Goal: Task Accomplishment & Management: Use online tool/utility

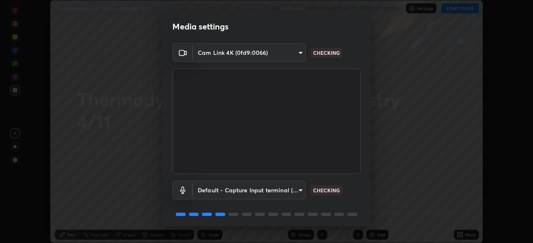
scroll to position [30, 0]
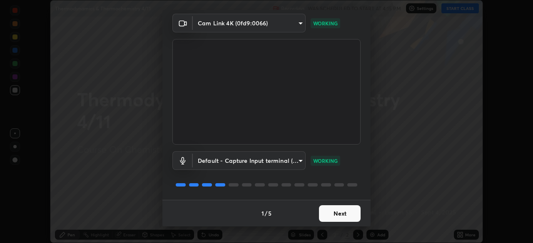
click at [342, 216] on button "Next" at bounding box center [340, 214] width 42 height 17
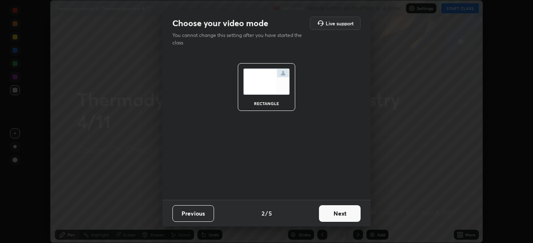
scroll to position [0, 0]
click at [341, 218] on button "Next" at bounding box center [340, 214] width 42 height 17
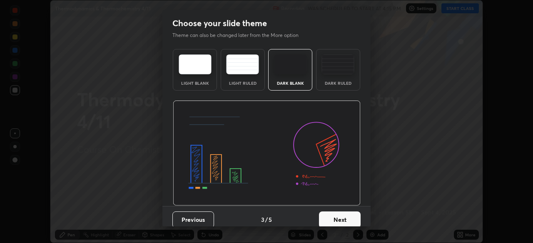
click at [340, 216] on button "Next" at bounding box center [340, 220] width 42 height 17
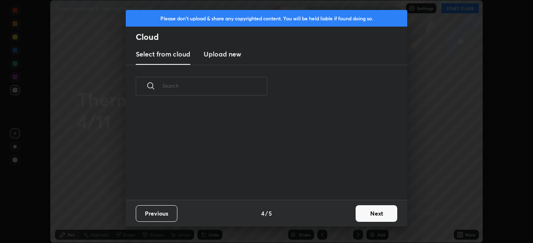
click at [366, 211] on button "Next" at bounding box center [376, 214] width 42 height 17
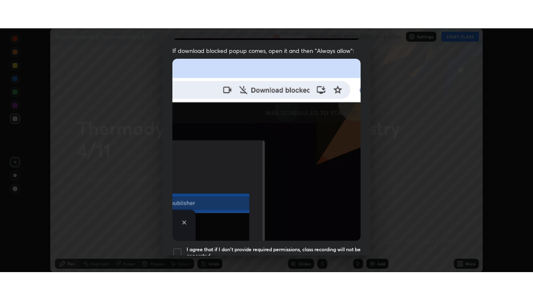
scroll to position [199, 0]
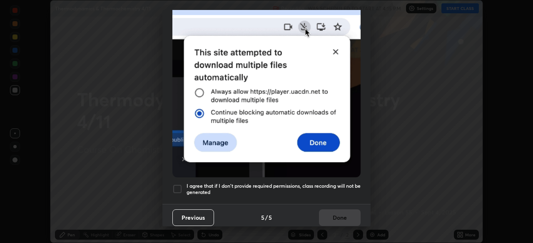
click at [330, 184] on h5 "I agree that if I don't provide required permissions, class recording will not …" at bounding box center [273, 189] width 174 height 13
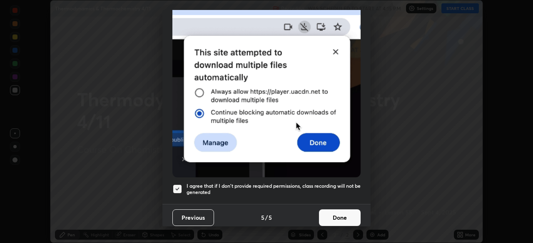
click at [342, 216] on button "Done" at bounding box center [340, 218] width 42 height 17
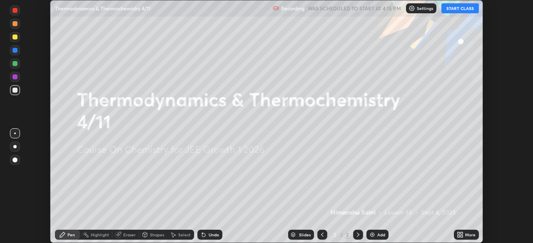
click at [464, 233] on div "More" at bounding box center [466, 235] width 25 height 10
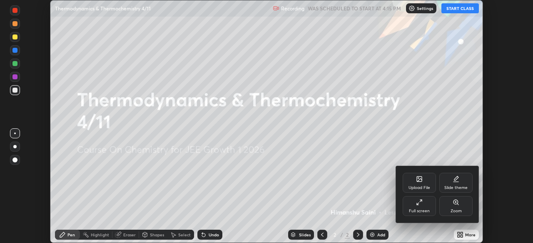
click at [424, 207] on div "Full screen" at bounding box center [418, 206] width 33 height 20
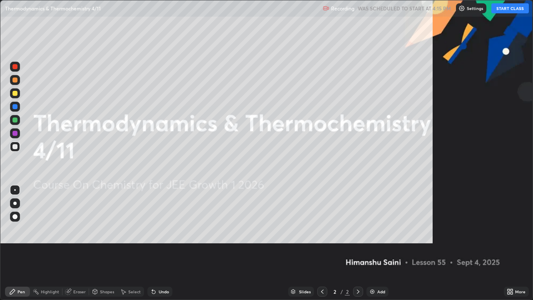
scroll to position [300, 533]
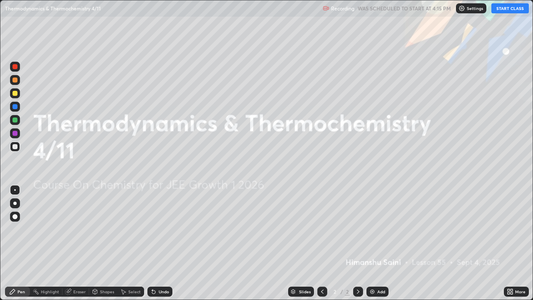
click at [503, 12] on button "START CLASS" at bounding box center [509, 8] width 37 height 10
click at [375, 243] on div "Add" at bounding box center [377, 291] width 22 height 10
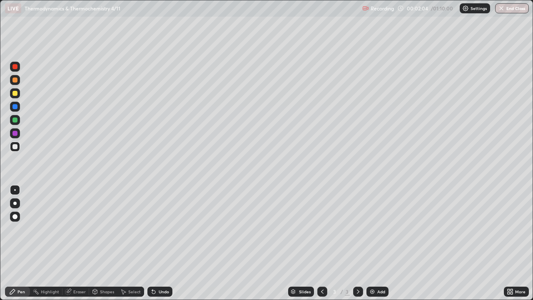
click at [16, 219] on div at bounding box center [15, 216] width 10 height 10
click at [23, 243] on div "Pen" at bounding box center [20, 291] width 7 height 4
click at [14, 94] on div at bounding box center [14, 93] width 5 height 5
click at [16, 96] on div at bounding box center [15, 93] width 10 height 10
click at [20, 243] on div "Pen" at bounding box center [20, 291] width 7 height 4
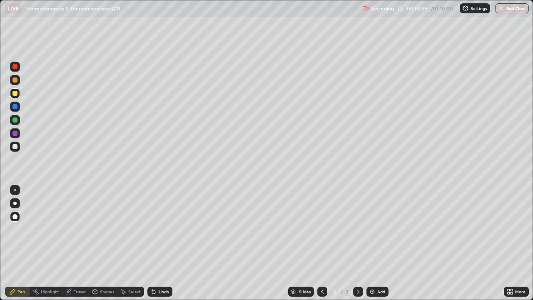
click at [17, 213] on div at bounding box center [15, 216] width 10 height 10
click at [15, 145] on div at bounding box center [14, 146] width 5 height 5
click at [18, 122] on div at bounding box center [15, 120] width 10 height 10
click at [17, 149] on div at bounding box center [15, 146] width 10 height 10
click at [377, 243] on div "Add" at bounding box center [381, 291] width 8 height 4
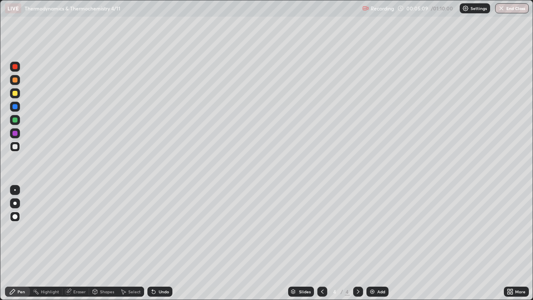
click at [20, 243] on div "Pen" at bounding box center [20, 291] width 7 height 4
click at [14, 135] on div at bounding box center [14, 133] width 5 height 5
click at [14, 94] on div at bounding box center [14, 93] width 5 height 5
click at [15, 146] on div at bounding box center [14, 146] width 5 height 5
click at [13, 145] on div at bounding box center [14, 146] width 5 height 5
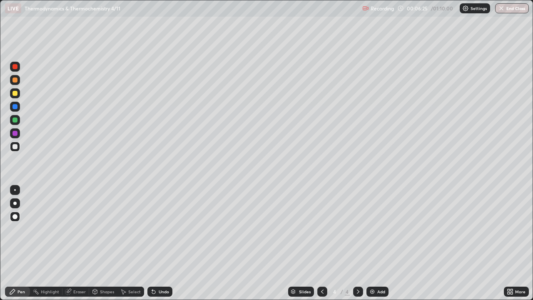
click at [14, 135] on div at bounding box center [14, 133] width 5 height 5
click at [159, 243] on div "Undo" at bounding box center [164, 291] width 10 height 4
click at [162, 243] on div "Undo" at bounding box center [164, 291] width 10 height 4
click at [19, 150] on div at bounding box center [15, 146] width 10 height 10
click at [159, 243] on div "Undo" at bounding box center [164, 291] width 10 height 4
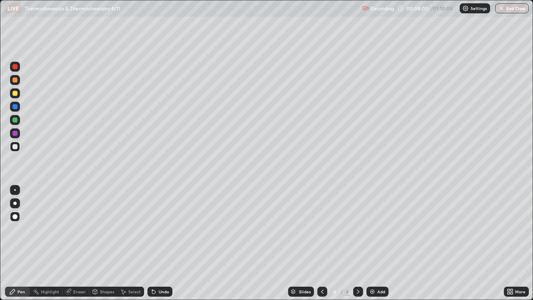
click at [14, 130] on div at bounding box center [15, 133] width 10 height 10
click at [322, 243] on icon at bounding box center [322, 291] width 7 height 7
click at [357, 243] on icon at bounding box center [358, 291] width 7 height 7
click at [381, 243] on div "Add" at bounding box center [381, 291] width 8 height 4
click at [18, 149] on div at bounding box center [15, 146] width 10 height 10
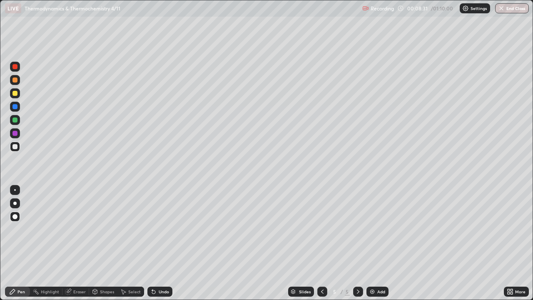
click at [15, 120] on div at bounding box center [14, 119] width 5 height 5
click at [15, 134] on div at bounding box center [14, 133] width 5 height 5
click at [15, 120] on div at bounding box center [14, 119] width 5 height 5
click at [15, 107] on div at bounding box center [14, 106] width 5 height 5
click at [155, 243] on icon at bounding box center [153, 291] width 7 height 7
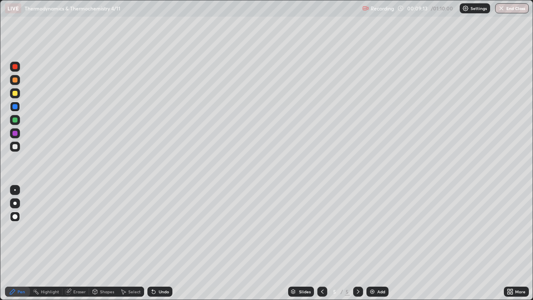
click at [14, 93] on div at bounding box center [14, 93] width 5 height 5
click at [156, 243] on div "Undo" at bounding box center [159, 291] width 25 height 10
click at [159, 243] on div "Undo" at bounding box center [164, 291] width 10 height 4
click at [165, 243] on div "Undo" at bounding box center [164, 291] width 10 height 4
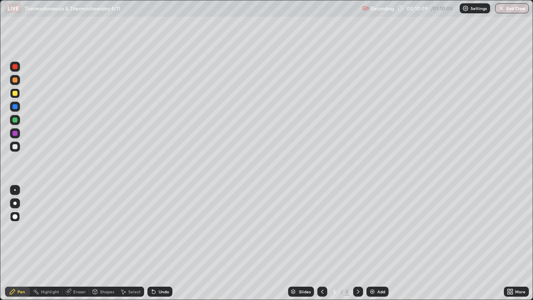
click at [321, 243] on icon at bounding box center [322, 291] width 2 height 4
click at [357, 243] on icon at bounding box center [358, 291] width 7 height 7
click at [17, 149] on div at bounding box center [15, 146] width 10 height 10
click at [319, 243] on icon at bounding box center [322, 291] width 7 height 7
click at [356, 243] on icon at bounding box center [358, 291] width 7 height 7
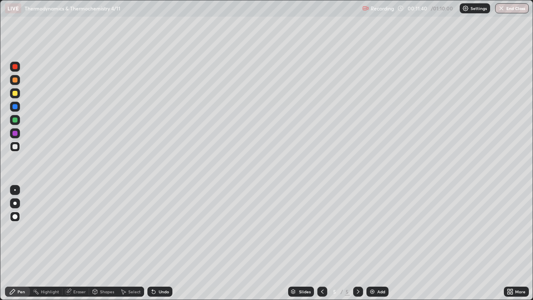
click at [377, 243] on div "Add" at bounding box center [381, 291] width 8 height 4
click at [15, 148] on div at bounding box center [14, 146] width 5 height 5
click at [17, 133] on div at bounding box center [14, 133] width 5 height 5
click at [155, 243] on icon at bounding box center [153, 291] width 7 height 7
click at [152, 243] on icon at bounding box center [153, 291] width 3 height 3
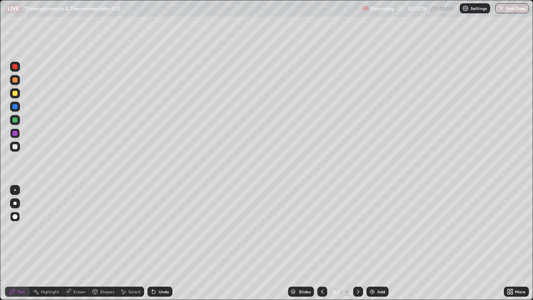
click at [159, 243] on div "Undo" at bounding box center [164, 291] width 10 height 4
click at [157, 243] on div "Undo" at bounding box center [159, 291] width 25 height 10
click at [156, 243] on div "Undo" at bounding box center [159, 291] width 25 height 10
click at [159, 243] on div "Undo" at bounding box center [164, 291] width 10 height 4
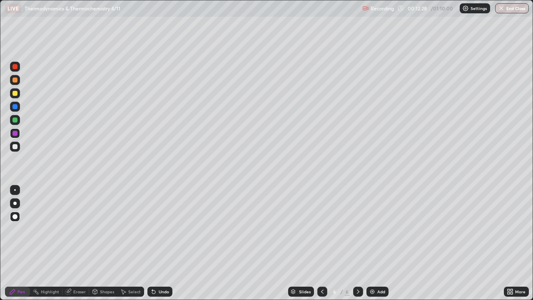
click at [156, 243] on div "Undo" at bounding box center [159, 291] width 25 height 10
click at [14, 146] on div at bounding box center [14, 146] width 5 height 5
click at [376, 243] on div "Add" at bounding box center [377, 291] width 22 height 10
click at [16, 90] on div at bounding box center [15, 93] width 10 height 10
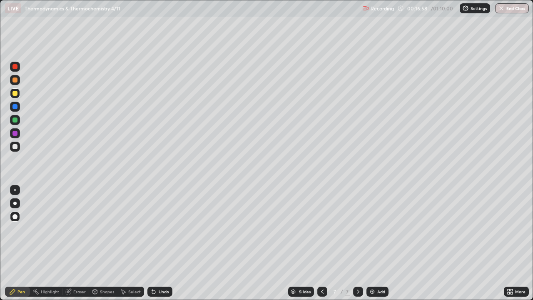
click at [165, 243] on div "Undo" at bounding box center [164, 291] width 10 height 4
click at [164, 243] on div "Undo" at bounding box center [164, 291] width 10 height 4
click at [163, 243] on div "Undo" at bounding box center [164, 291] width 10 height 4
click at [164, 243] on div "Undo" at bounding box center [164, 291] width 10 height 4
click at [163, 243] on div "Undo" at bounding box center [164, 291] width 10 height 4
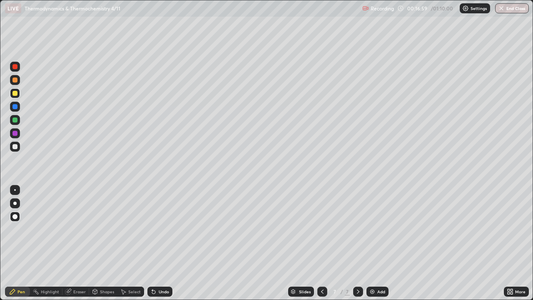
click at [163, 243] on div "Undo" at bounding box center [164, 291] width 10 height 4
click at [162, 243] on div "Undo" at bounding box center [164, 291] width 10 height 4
click at [161, 243] on div "Undo" at bounding box center [164, 291] width 10 height 4
click at [162, 243] on div "Undo" at bounding box center [164, 291] width 10 height 4
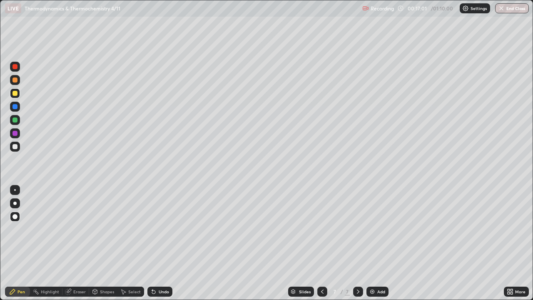
click at [167, 243] on div "Undo" at bounding box center [159, 291] width 25 height 10
click at [15, 148] on div at bounding box center [14, 146] width 5 height 5
click at [167, 243] on div "Undo" at bounding box center [164, 291] width 10 height 4
click at [166, 243] on div "Undo" at bounding box center [164, 291] width 10 height 4
click at [171, 243] on div "Undo" at bounding box center [159, 291] width 25 height 10
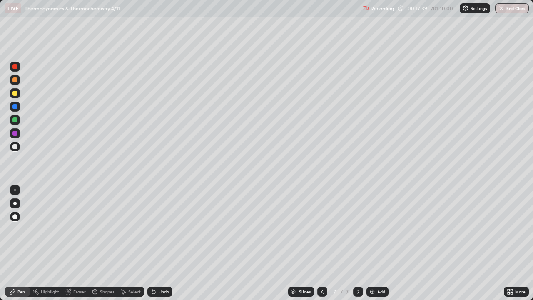
click at [161, 243] on div "Undo" at bounding box center [164, 291] width 10 height 4
click at [153, 243] on icon at bounding box center [153, 291] width 3 height 3
click at [154, 243] on icon at bounding box center [153, 291] width 3 height 3
click at [12, 133] on div at bounding box center [15, 133] width 10 height 10
click at [532, 207] on div "Setting up your live class" at bounding box center [266, 150] width 533 height 300
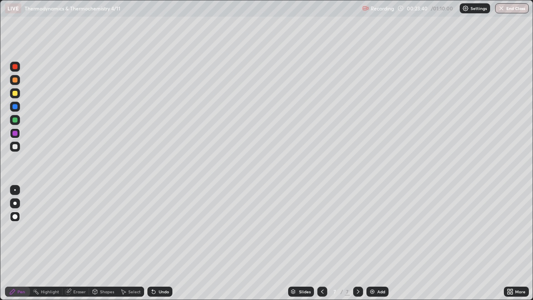
click at [384, 243] on div "Add" at bounding box center [381, 291] width 8 height 4
click at [16, 96] on div at bounding box center [15, 93] width 10 height 10
click at [161, 243] on div "Undo" at bounding box center [164, 291] width 10 height 4
click at [159, 243] on div "Undo" at bounding box center [164, 291] width 10 height 4
click at [15, 148] on div at bounding box center [14, 146] width 5 height 5
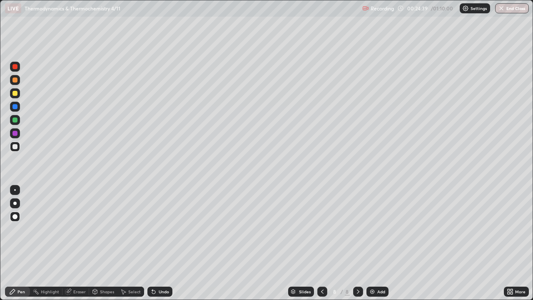
click at [15, 97] on div at bounding box center [15, 93] width 10 height 10
click at [14, 148] on div at bounding box center [14, 146] width 5 height 5
click at [15, 137] on div at bounding box center [15, 133] width 10 height 10
click at [378, 243] on div "Add" at bounding box center [381, 291] width 8 height 4
click at [15, 148] on div at bounding box center [14, 146] width 5 height 5
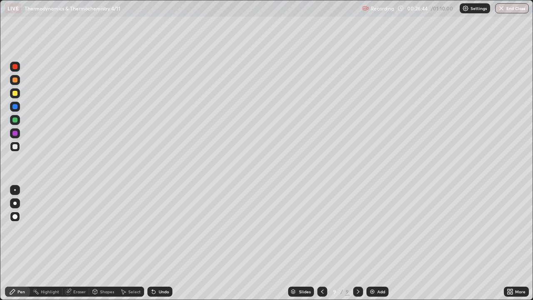
click at [18, 135] on div at bounding box center [15, 133] width 10 height 10
click at [14, 148] on div at bounding box center [14, 146] width 5 height 5
click at [13, 121] on div at bounding box center [14, 119] width 5 height 5
click at [164, 243] on div "Undo" at bounding box center [164, 291] width 10 height 4
click at [163, 243] on div "Undo" at bounding box center [164, 291] width 10 height 4
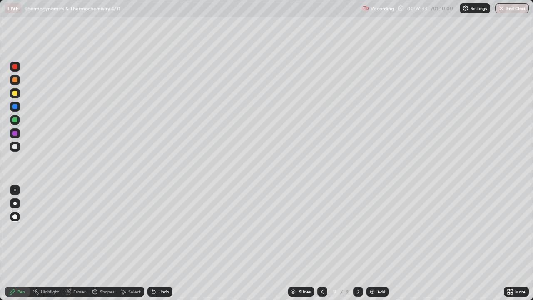
click at [161, 243] on div "Undo" at bounding box center [164, 291] width 10 height 4
click at [16, 150] on div at bounding box center [15, 146] width 10 height 10
click at [380, 243] on div "Add" at bounding box center [381, 291] width 8 height 4
click at [16, 94] on div at bounding box center [14, 93] width 5 height 5
click at [322, 243] on icon at bounding box center [321, 291] width 2 height 4
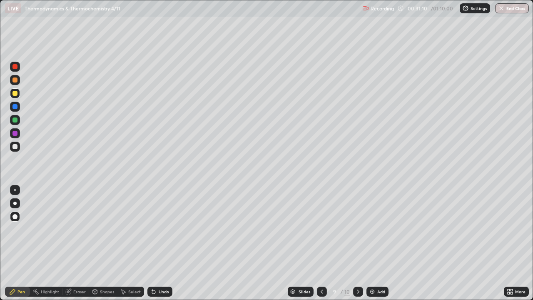
click at [323, 243] on icon at bounding box center [321, 291] width 7 height 7
click at [359, 243] on icon at bounding box center [358, 291] width 7 height 7
click at [358, 243] on div at bounding box center [358, 291] width 10 height 10
click at [15, 147] on div at bounding box center [14, 146] width 5 height 5
click at [164, 243] on div "Undo" at bounding box center [158, 291] width 28 height 17
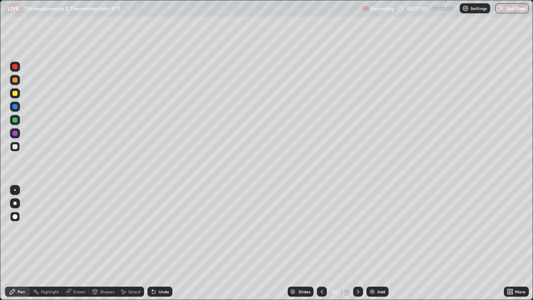
click at [160, 243] on div "Undo" at bounding box center [159, 291] width 25 height 10
click at [16, 132] on div at bounding box center [14, 133] width 5 height 5
click at [377, 243] on div "Add" at bounding box center [381, 291] width 8 height 4
click at [16, 148] on div at bounding box center [14, 146] width 5 height 5
click at [15, 146] on div at bounding box center [14, 146] width 5 height 5
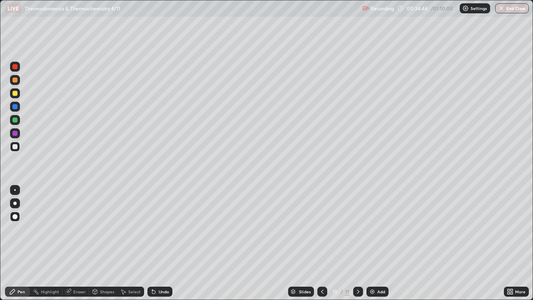
click at [321, 243] on icon at bounding box center [322, 291] width 7 height 7
click at [357, 243] on icon at bounding box center [358, 291] width 7 height 7
click at [13, 120] on div at bounding box center [14, 119] width 5 height 5
click at [14, 148] on div at bounding box center [14, 146] width 5 height 5
click at [15, 121] on div at bounding box center [14, 119] width 5 height 5
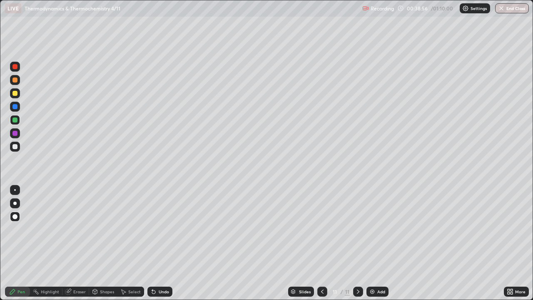
click at [23, 243] on div "Pen" at bounding box center [17, 291] width 25 height 10
click at [379, 243] on div "Add" at bounding box center [381, 291] width 8 height 4
click at [15, 146] on div at bounding box center [14, 146] width 5 height 5
click at [164, 243] on div "Undo" at bounding box center [164, 291] width 10 height 4
click at [380, 243] on div "Add" at bounding box center [377, 291] width 22 height 10
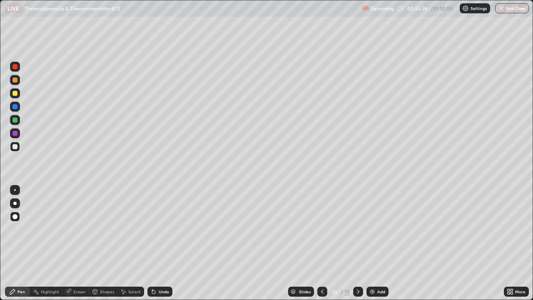
click at [15, 95] on div at bounding box center [14, 93] width 5 height 5
click at [15, 151] on div at bounding box center [15, 146] width 10 height 10
click at [75, 243] on div "Eraser" at bounding box center [79, 291] width 12 height 4
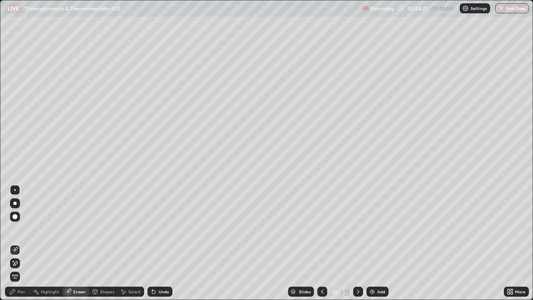
click at [19, 243] on div "Pen" at bounding box center [20, 291] width 7 height 4
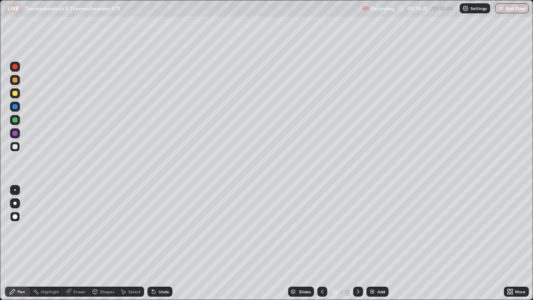
click at [20, 243] on div "Pen" at bounding box center [20, 291] width 7 height 4
click at [15, 134] on div at bounding box center [14, 133] width 5 height 5
click at [13, 148] on div at bounding box center [14, 146] width 5 height 5
click at [13, 133] on div at bounding box center [14, 133] width 5 height 5
click at [80, 243] on div "Eraser" at bounding box center [79, 291] width 12 height 4
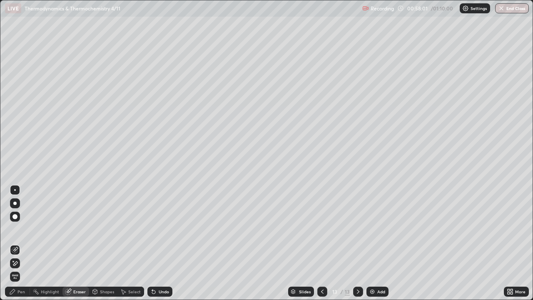
click at [24, 243] on div "Pen" at bounding box center [20, 291] width 7 height 4
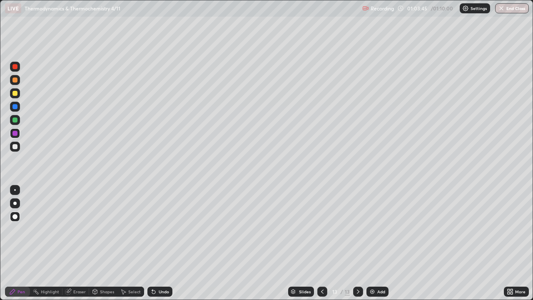
click at [15, 92] on div at bounding box center [14, 93] width 5 height 5
click at [377, 243] on div "Add" at bounding box center [381, 291] width 8 height 4
click at [161, 243] on div "Undo" at bounding box center [159, 291] width 25 height 10
click at [377, 243] on div "Slides 14 / 14 Add" at bounding box center [337, 291] width 331 height 17
click at [377, 243] on div "Add" at bounding box center [381, 291] width 8 height 4
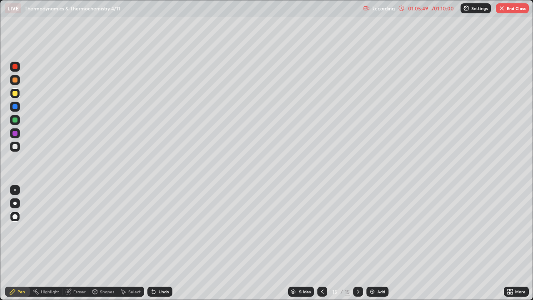
click at [13, 146] on div at bounding box center [14, 146] width 5 height 5
click at [518, 8] on button "End Class" at bounding box center [512, 8] width 33 height 10
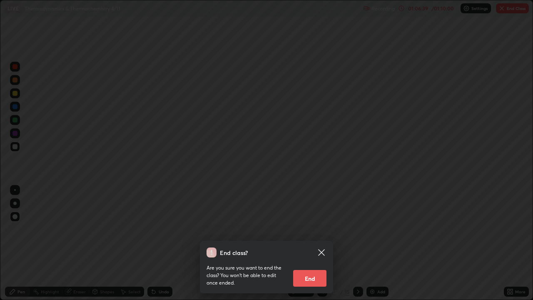
click at [316, 243] on button "End" at bounding box center [309, 278] width 33 height 17
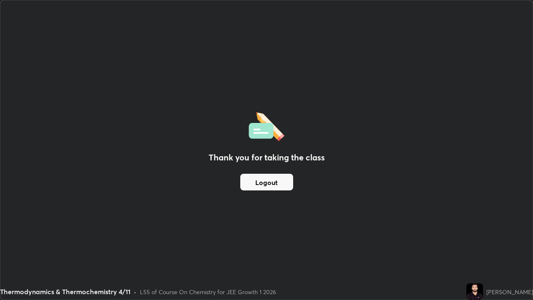
click at [274, 180] on button "Logout" at bounding box center [266, 182] width 53 height 17
